Goal: Go to known website: Access a specific website the user already knows

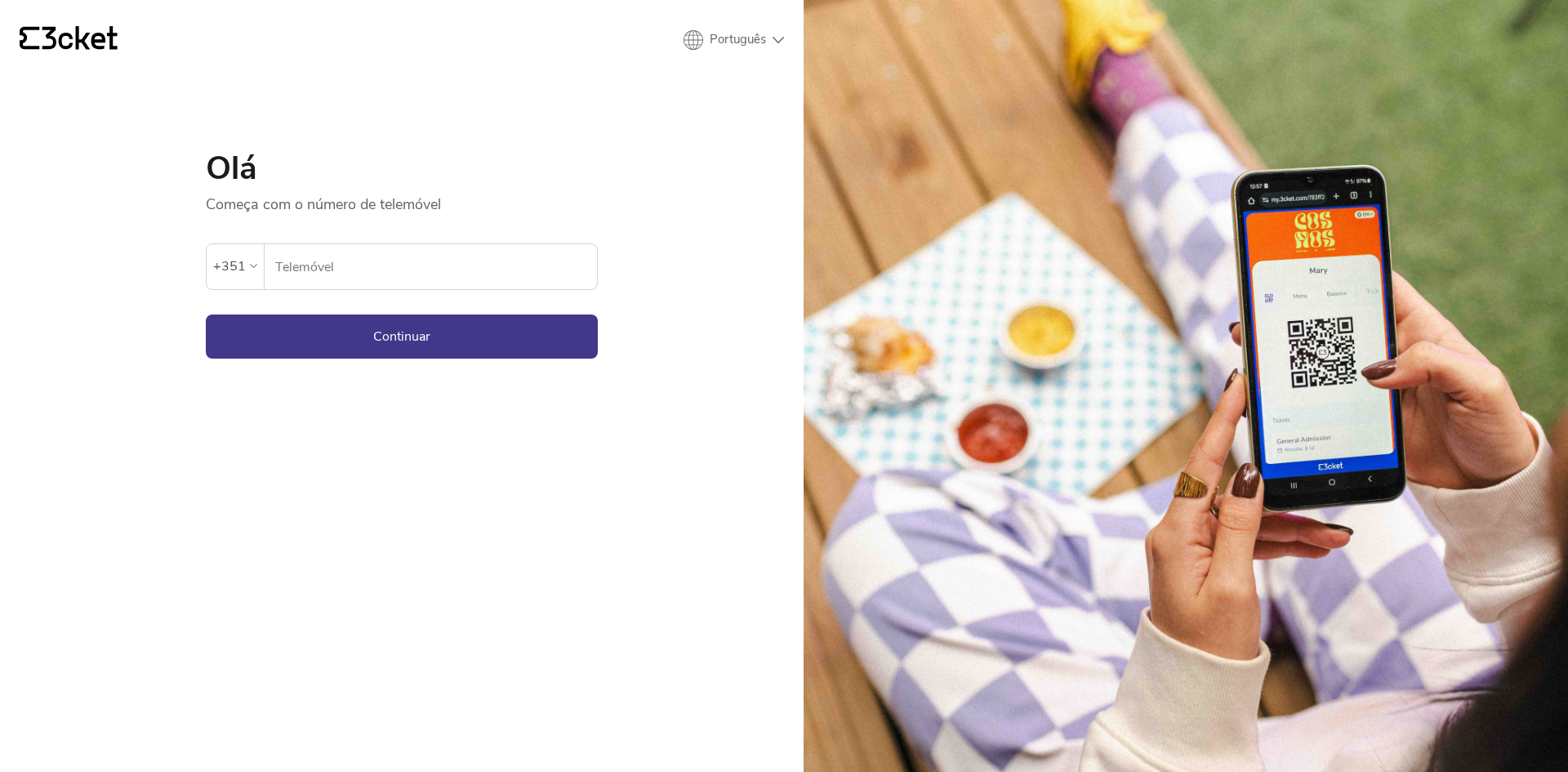
click at [471, 270] on input "Telemóvel" at bounding box center [436, 266] width 323 height 45
type input "937620008"
click at [439, 338] on button "Continuar" at bounding box center [401, 336] width 392 height 44
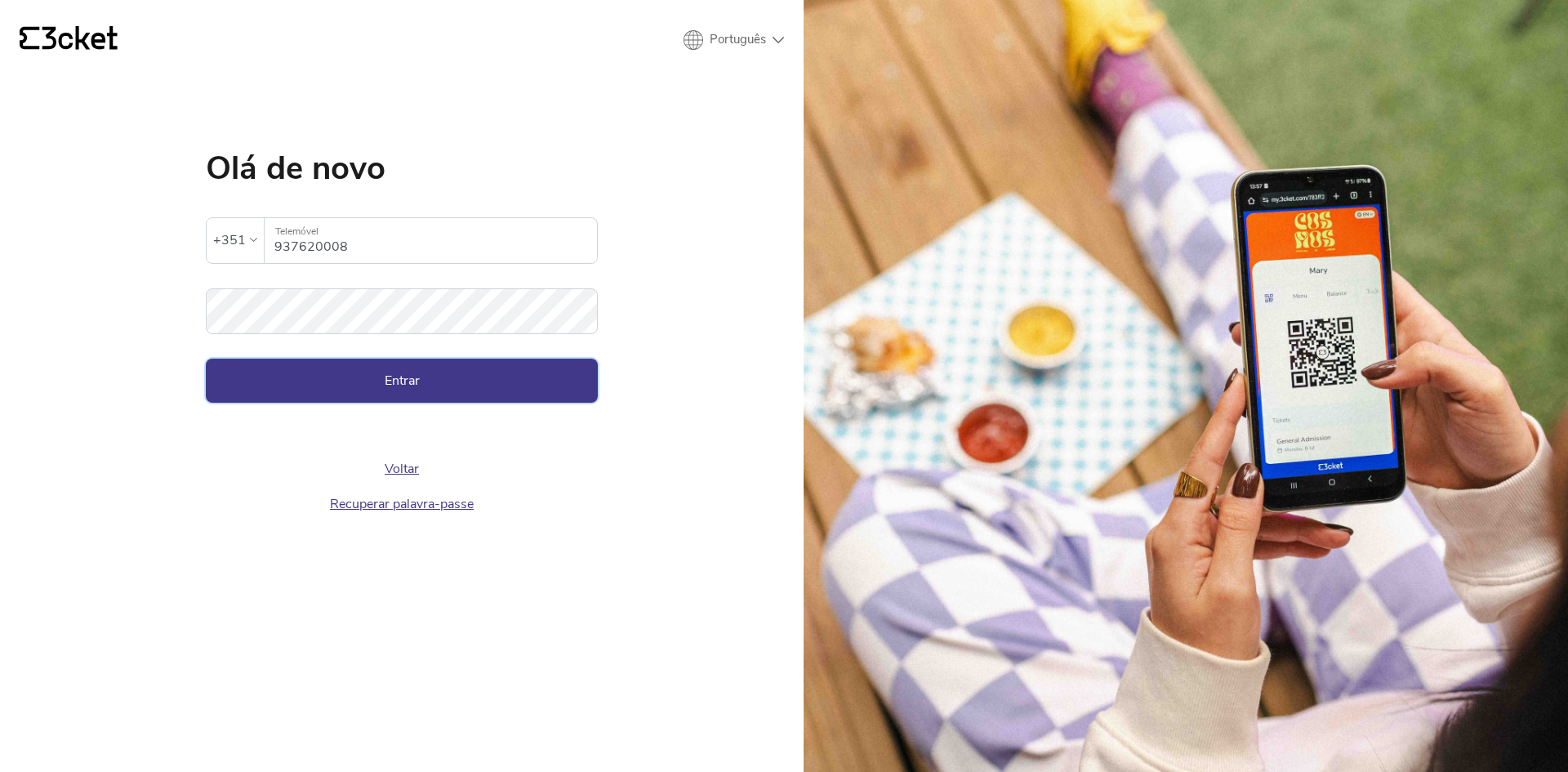
click at [439, 388] on button "Entrar" at bounding box center [401, 380] width 392 height 44
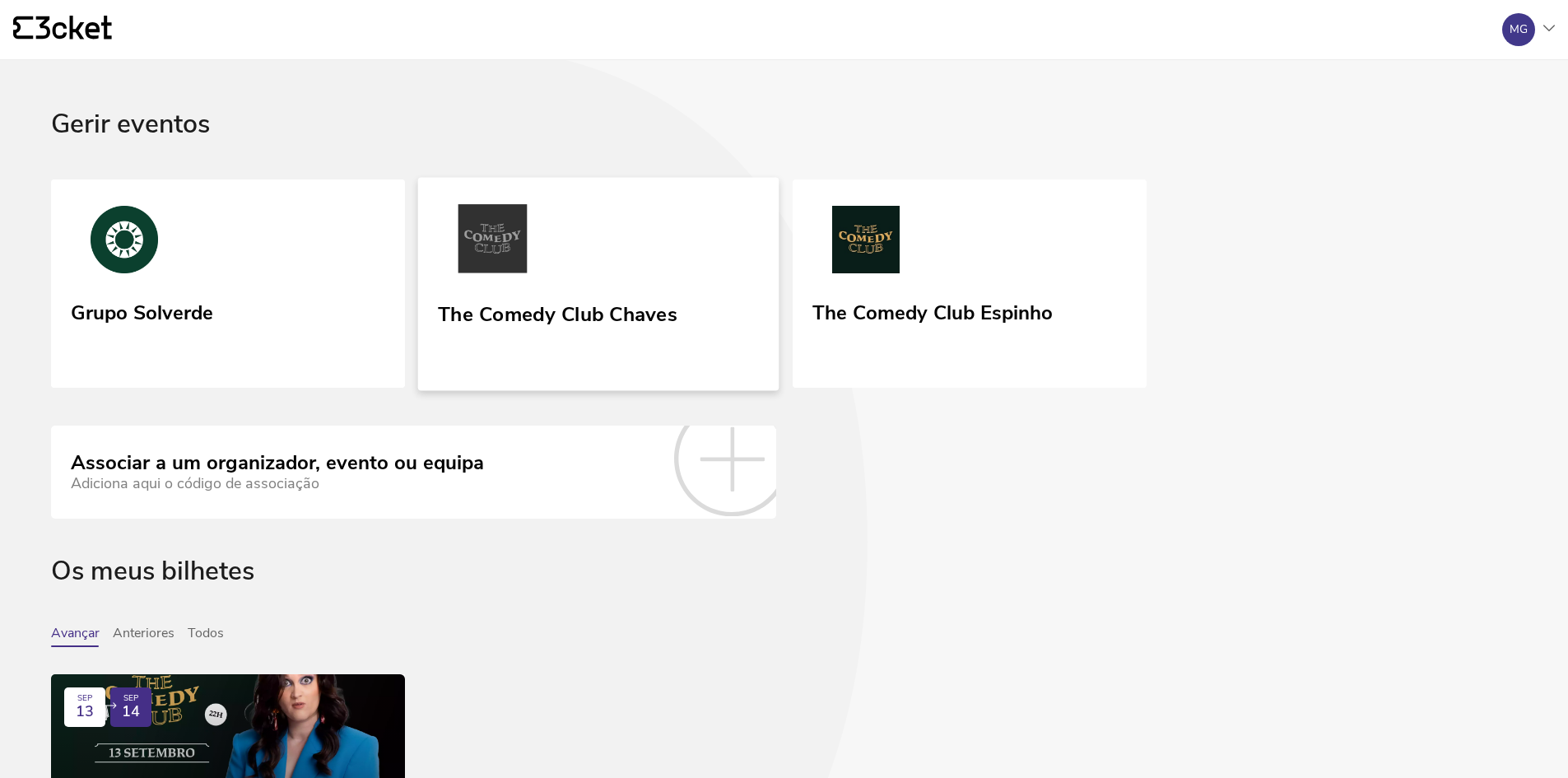
click at [608, 341] on div "The Comedy Club Chaves" at bounding box center [557, 329] width 239 height 67
